Goal: Transaction & Acquisition: Purchase product/service

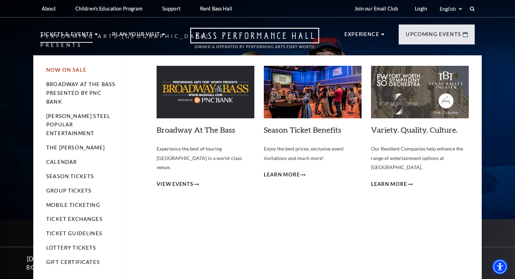
click at [76, 70] on link "Now On Sale" at bounding box center [66, 70] width 40 height 6
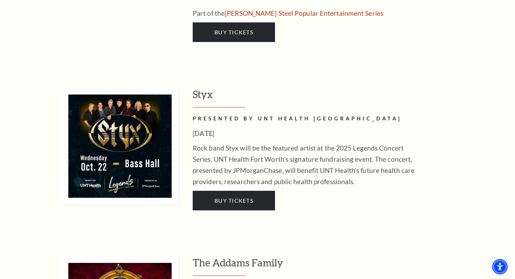
scroll to position [1358, 0]
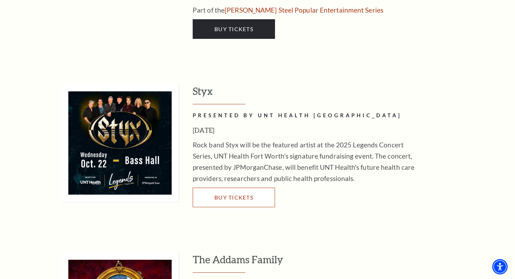
click at [229, 188] on link "Buy Tickets" at bounding box center [234, 198] width 82 height 20
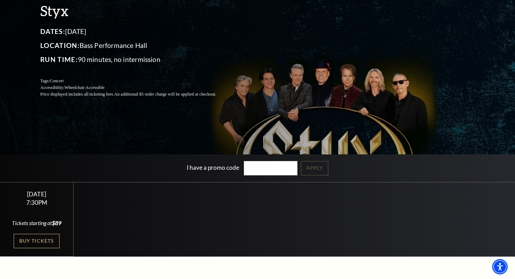
scroll to position [107, 0]
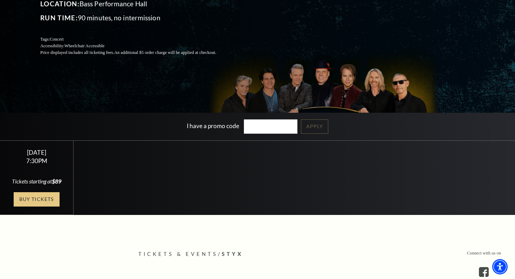
click at [42, 206] on link "Buy Tickets" at bounding box center [37, 200] width 46 height 14
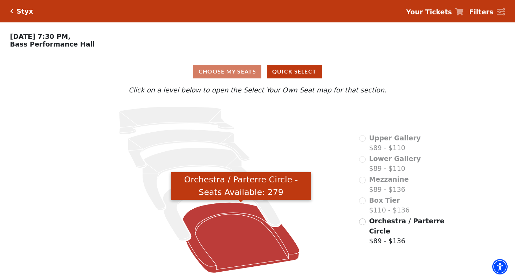
click at [210, 212] on icon "Orchestra / Parterre Circle - Seats Available: 279" at bounding box center [241, 238] width 117 height 70
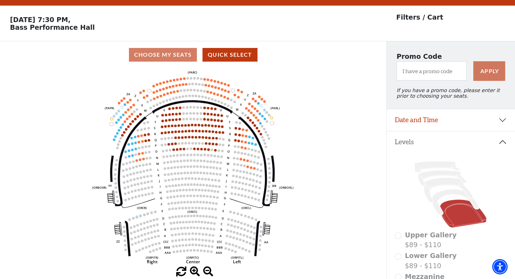
scroll to position [32, 0]
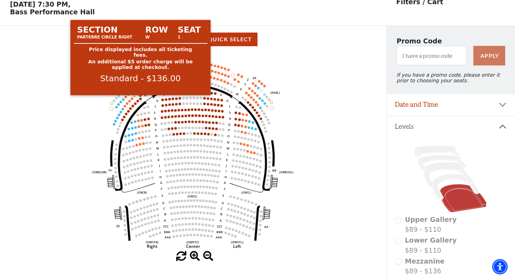
click at [140, 99] on circle at bounding box center [140, 99] width 2 height 2
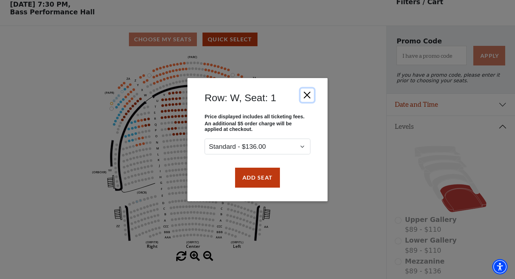
click at [308, 95] on button "Close" at bounding box center [307, 94] width 13 height 13
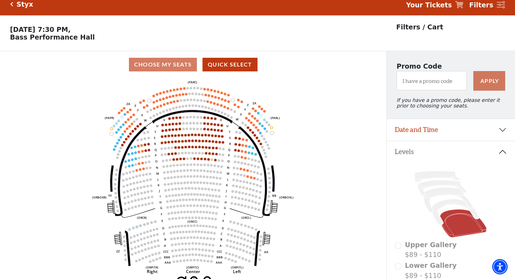
scroll to position [0, 0]
